Goal: Task Accomplishment & Management: Manage account settings

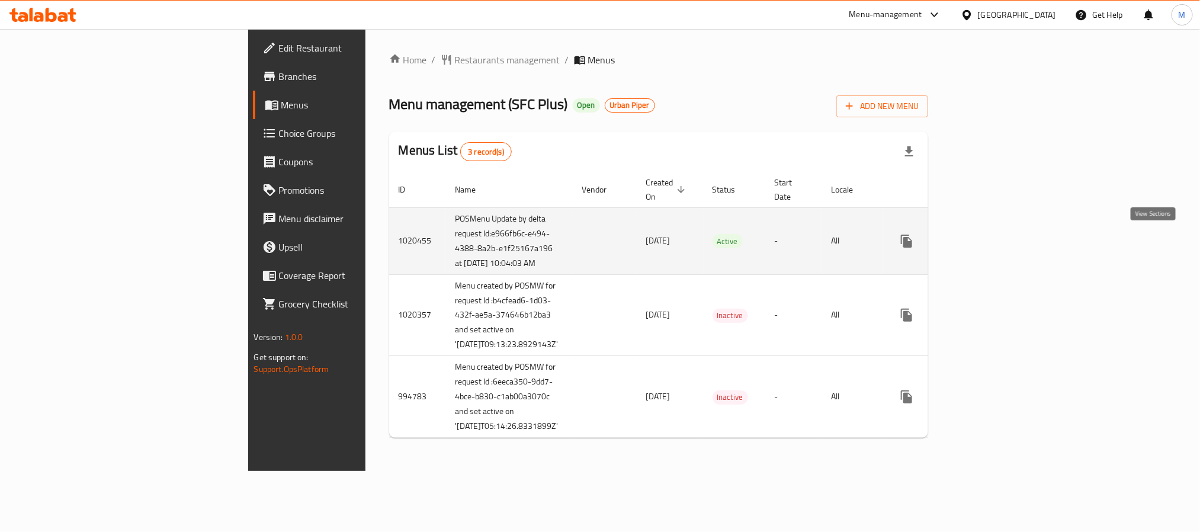
click at [998, 242] on icon "enhanced table" at bounding box center [992, 241] width 11 height 11
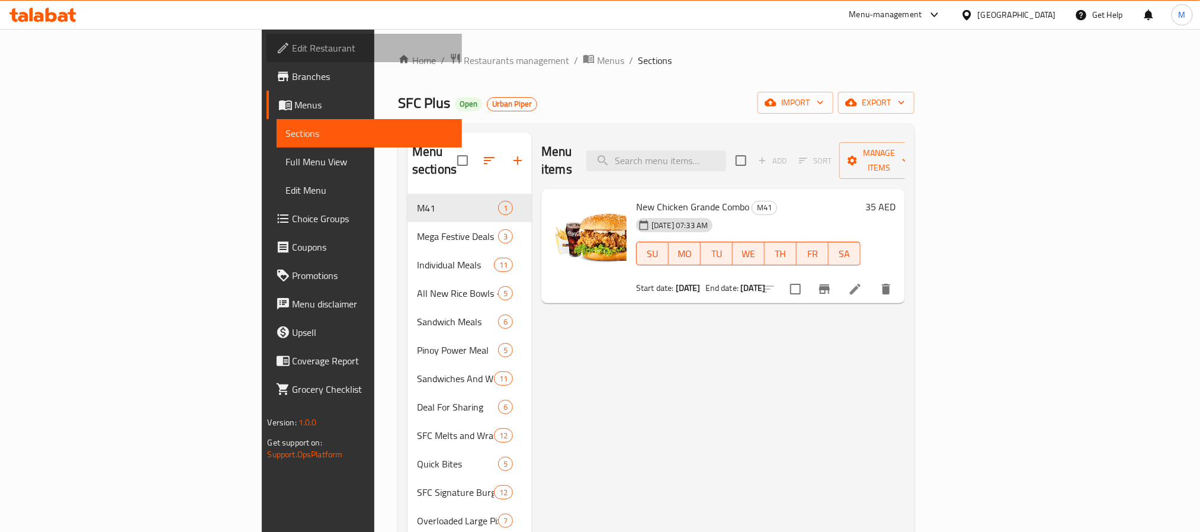
click at [267, 55] on link "Edit Restaurant" at bounding box center [364, 48] width 195 height 28
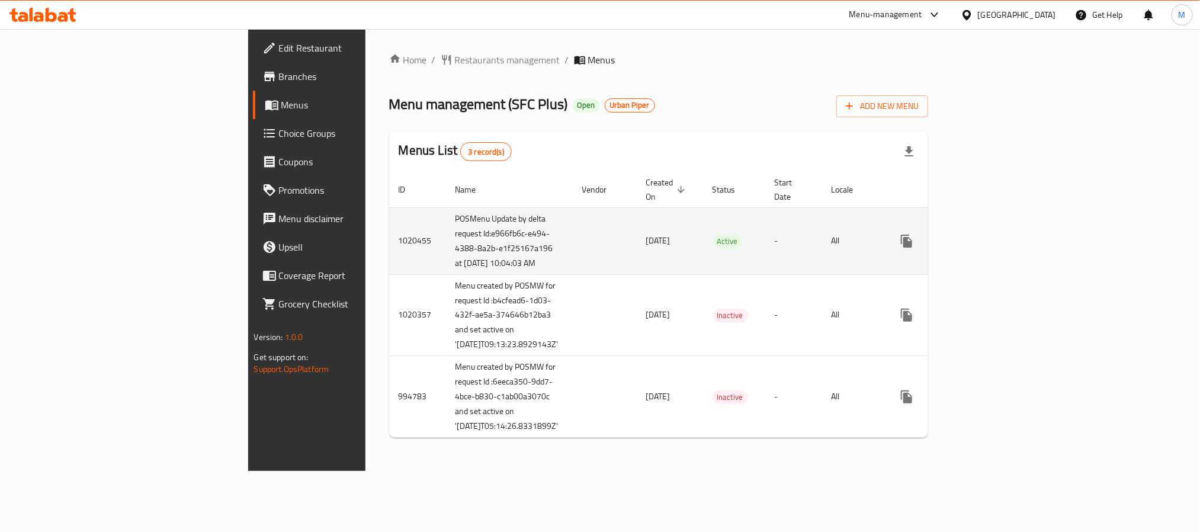
click at [1006, 233] on link "enhanced table" at bounding box center [992, 241] width 28 height 28
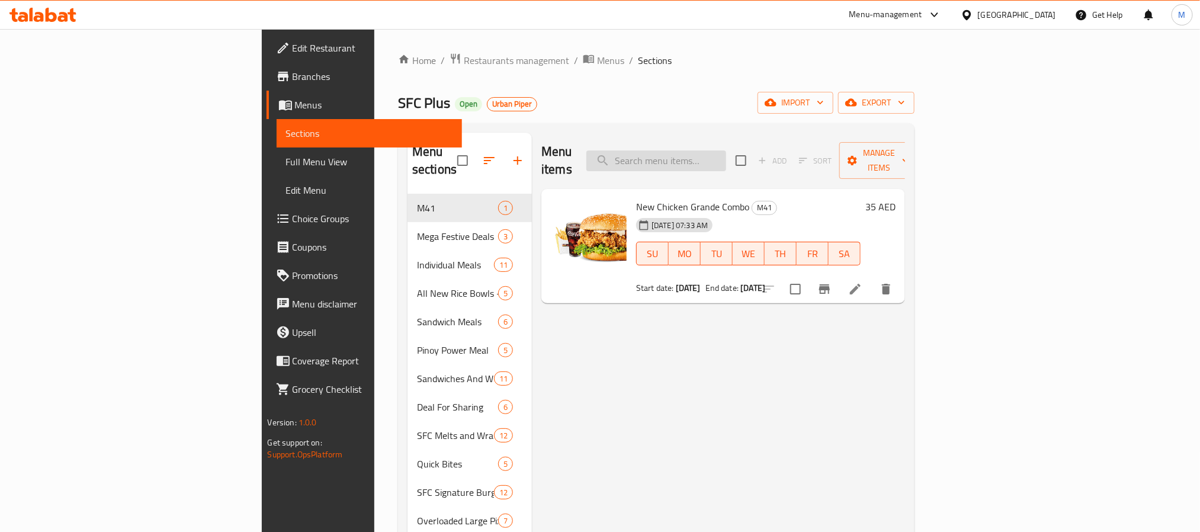
click at [713, 156] on input "search" at bounding box center [656, 160] width 140 height 21
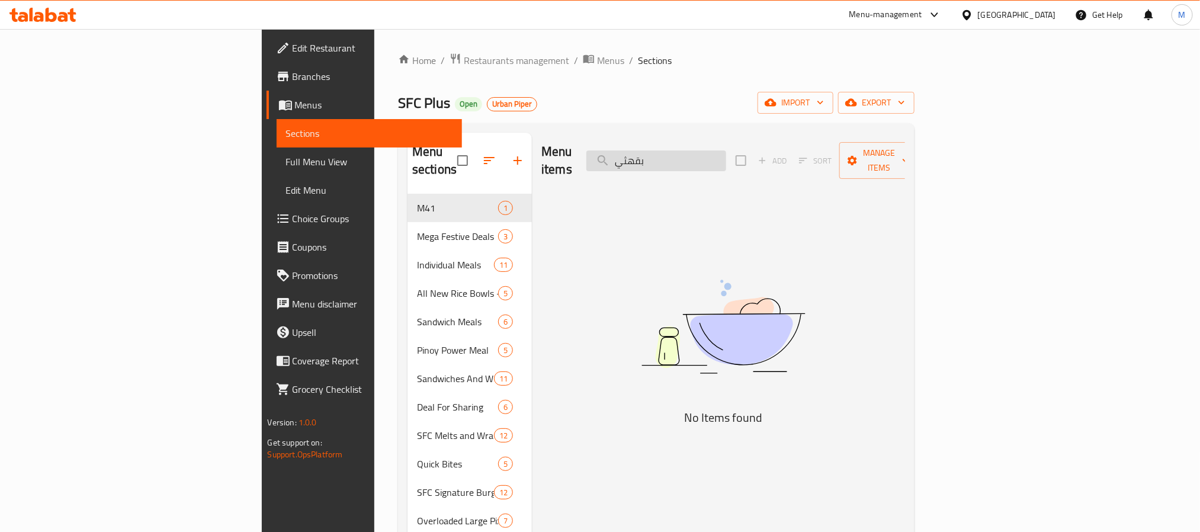
click at [720, 155] on input "بقهثي" at bounding box center [656, 160] width 140 height 21
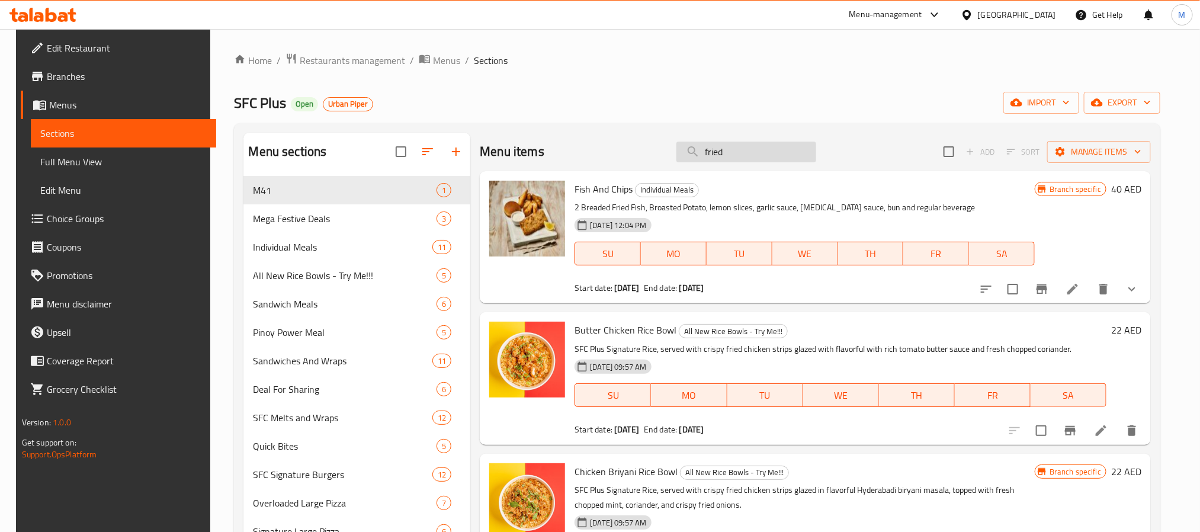
click at [750, 159] on input "fried" at bounding box center [746, 152] width 140 height 21
type input "fried"
click at [729, 71] on div "Home / Restaurants management / Menus / Sections SFC Plus Open Urban Piper impo…" at bounding box center [697, 420] width 926 height 735
click at [47, 81] on span "Branches" at bounding box center [127, 76] width 160 height 14
